Goal: Find specific page/section: Find specific page/section

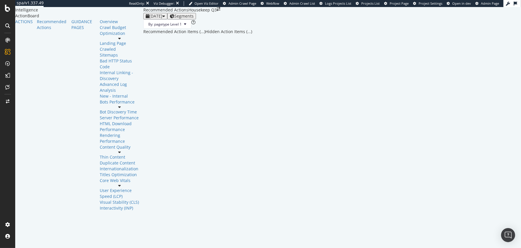
click at [143, 35] on div at bounding box center [332, 35] width 378 height 0
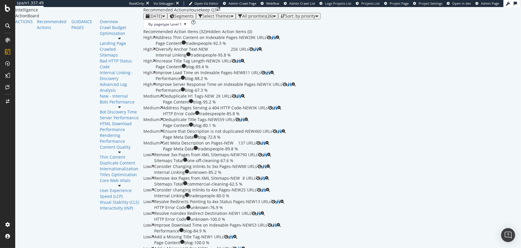
click at [271, 13] on div "Recommended Actions Housekeep Q3" at bounding box center [332, 10] width 378 height 6
